Goal: Task Accomplishment & Management: Manage account settings

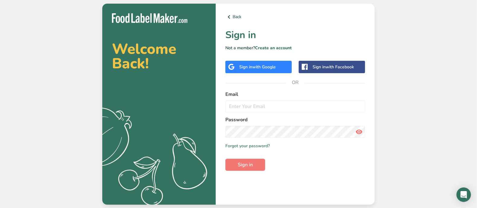
click at [254, 68] on span "with Google" at bounding box center [264, 67] width 24 height 6
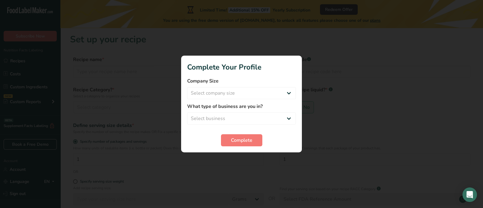
click at [387, 104] on div at bounding box center [241, 104] width 483 height 208
click at [243, 144] on button "Complete" at bounding box center [241, 140] width 41 height 12
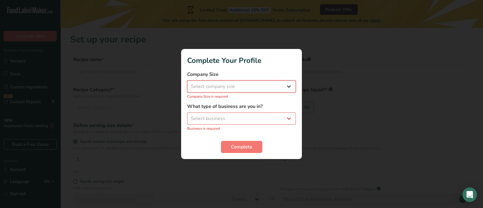
click at [291, 85] on select "Select company size Fewer than 10 Employees 10 to 50 Employees 51 to 500 Employ…" at bounding box center [241, 86] width 109 height 12
select select "1"
click at [187, 84] on select "Select company size Fewer than 10 Employees 10 to 50 Employees 51 to 500 Employ…" at bounding box center [241, 86] width 109 height 12
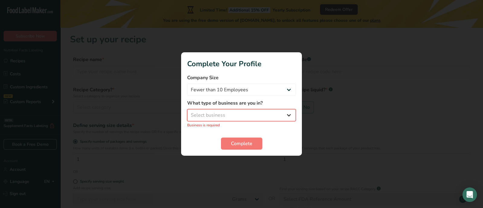
click at [284, 117] on select "Select business Packaged Food Manufacturer Restaurant & Cafe Bakery Meal Plans …" at bounding box center [241, 115] width 109 height 12
select select "8"
click at [187, 112] on select "Select business Packaged Food Manufacturer Restaurant & Cafe Bakery Meal Plans …" at bounding box center [241, 115] width 109 height 12
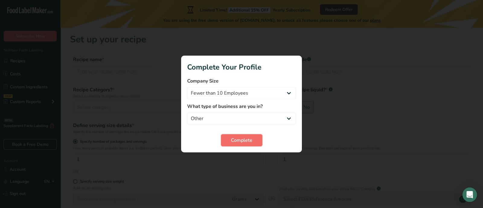
click at [248, 142] on span "Complete" at bounding box center [241, 139] width 21 height 7
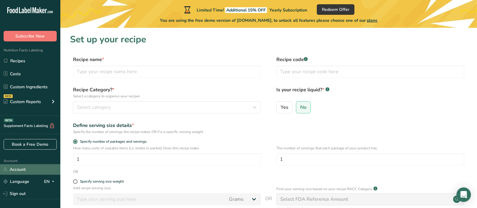
click at [18, 169] on link "Account" at bounding box center [30, 169] width 60 height 11
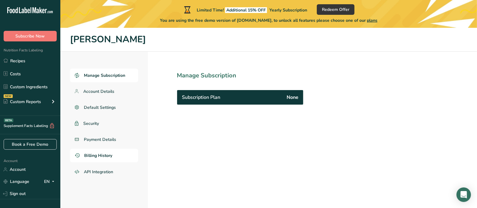
click at [101, 153] on span "Billing History" at bounding box center [99, 155] width 28 height 6
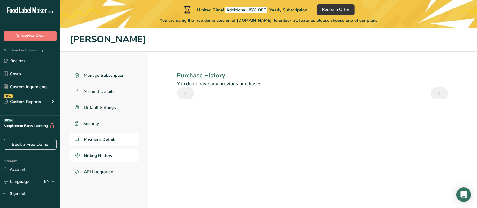
click at [105, 136] on span "Payment Details" at bounding box center [100, 139] width 33 height 6
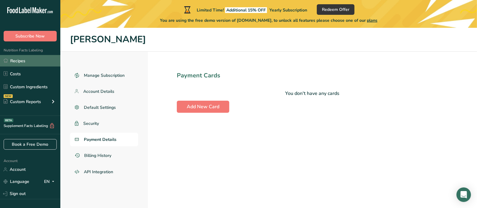
click at [22, 59] on link "Recipes" at bounding box center [30, 60] width 60 height 11
